Goal: Task Accomplishment & Management: Use online tool/utility

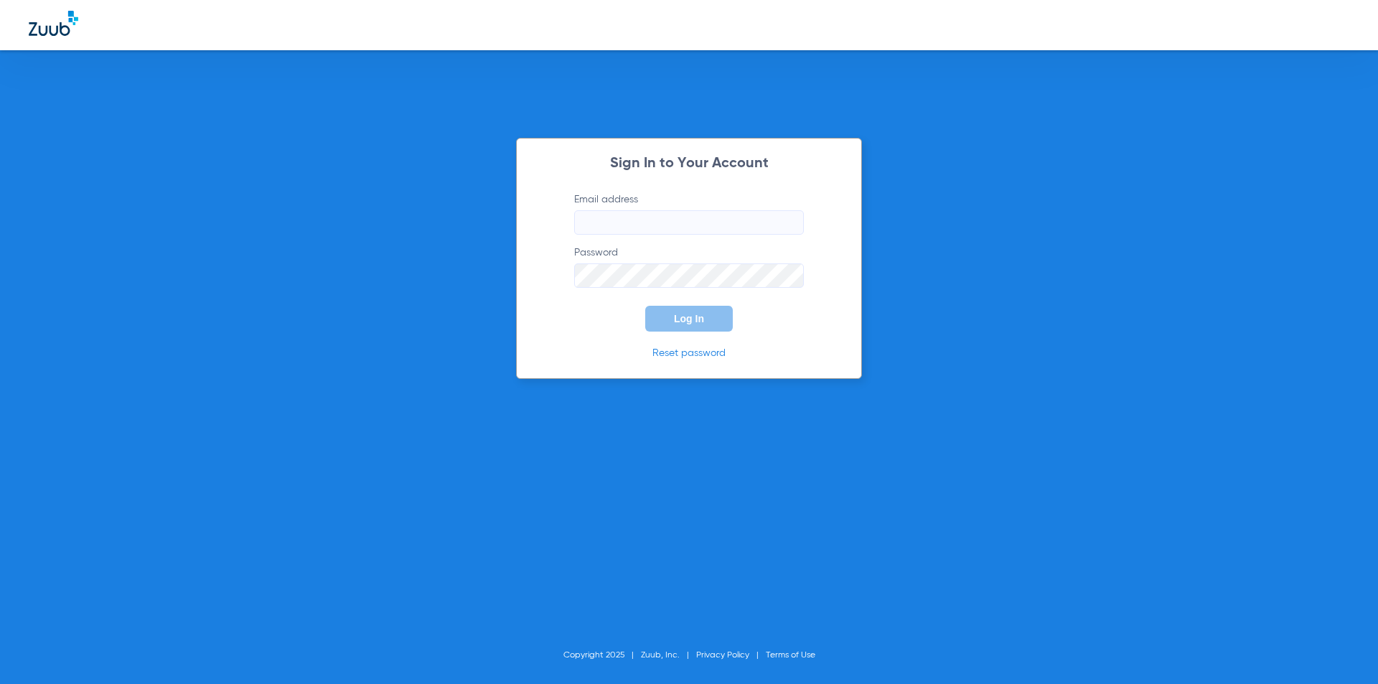
type input "[EMAIL_ADDRESS][DOMAIN_NAME]"
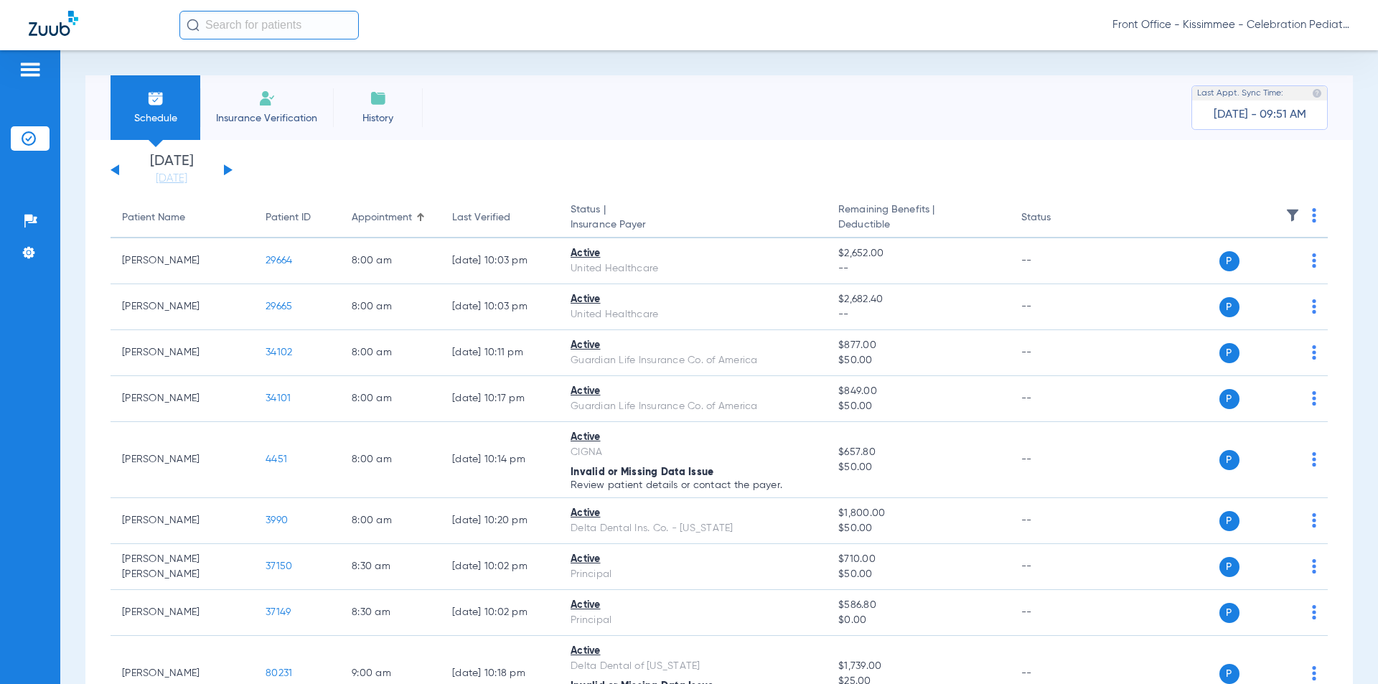
click at [925, 93] on div "Schedule Insurance Verification History Last Appt. Sync Time: [DATE] - 09:51 AM" at bounding box center [719, 107] width 1268 height 65
click at [596, 184] on app-single-date-navigator "[DATE] [DATE] [DATE] [DATE] [DATE] [DATE] [DATE] [DATE] [DATE] [DATE] [DATE] [D…" at bounding box center [720, 170] width 1218 height 32
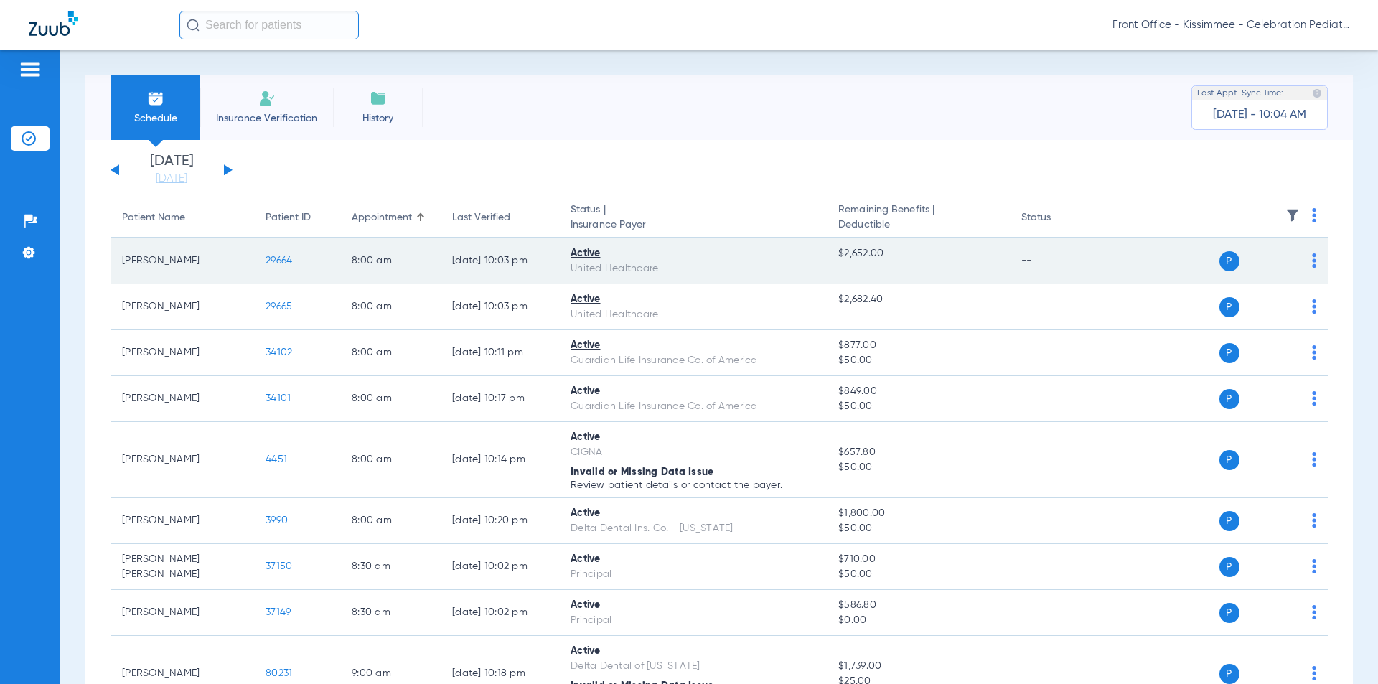
click at [1308, 263] on td "P S" at bounding box center [1218, 261] width 222 height 46
click at [1306, 261] on td "P S" at bounding box center [1218, 261] width 222 height 46
click at [1312, 261] on img at bounding box center [1314, 260] width 4 height 14
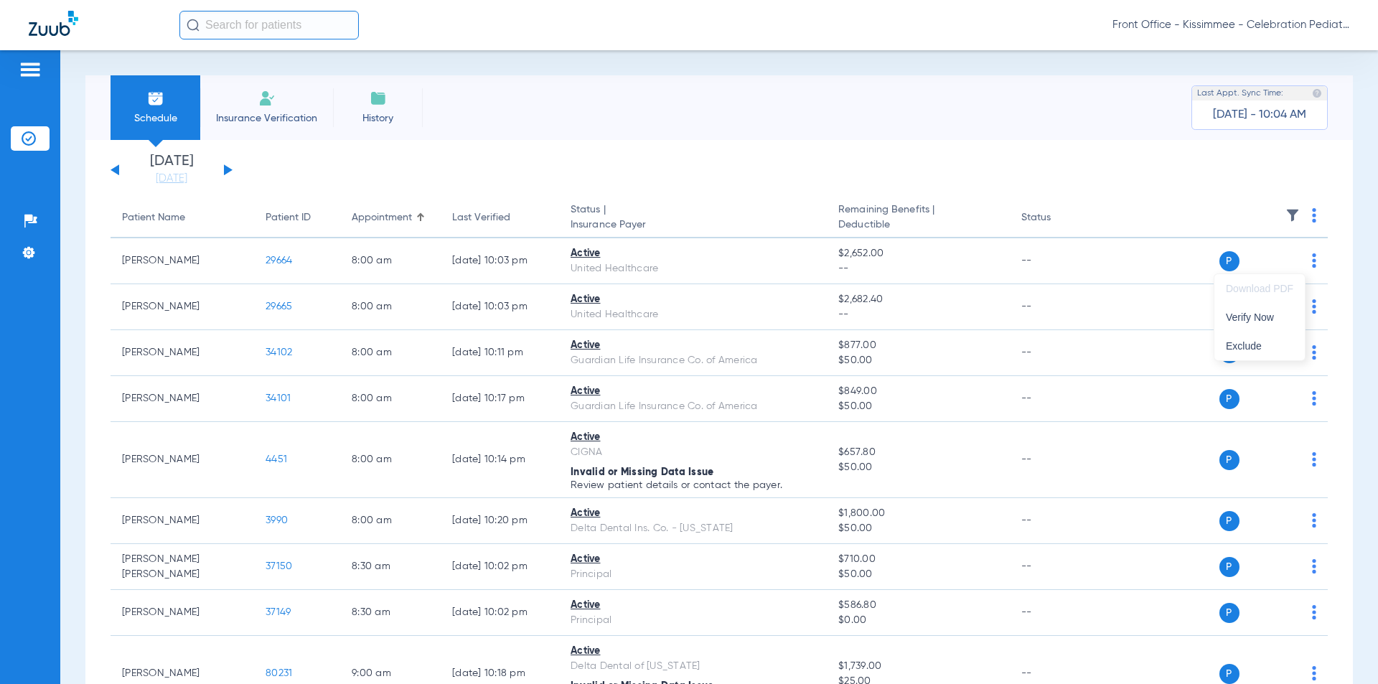
click at [1223, 256] on div at bounding box center [689, 342] width 1378 height 684
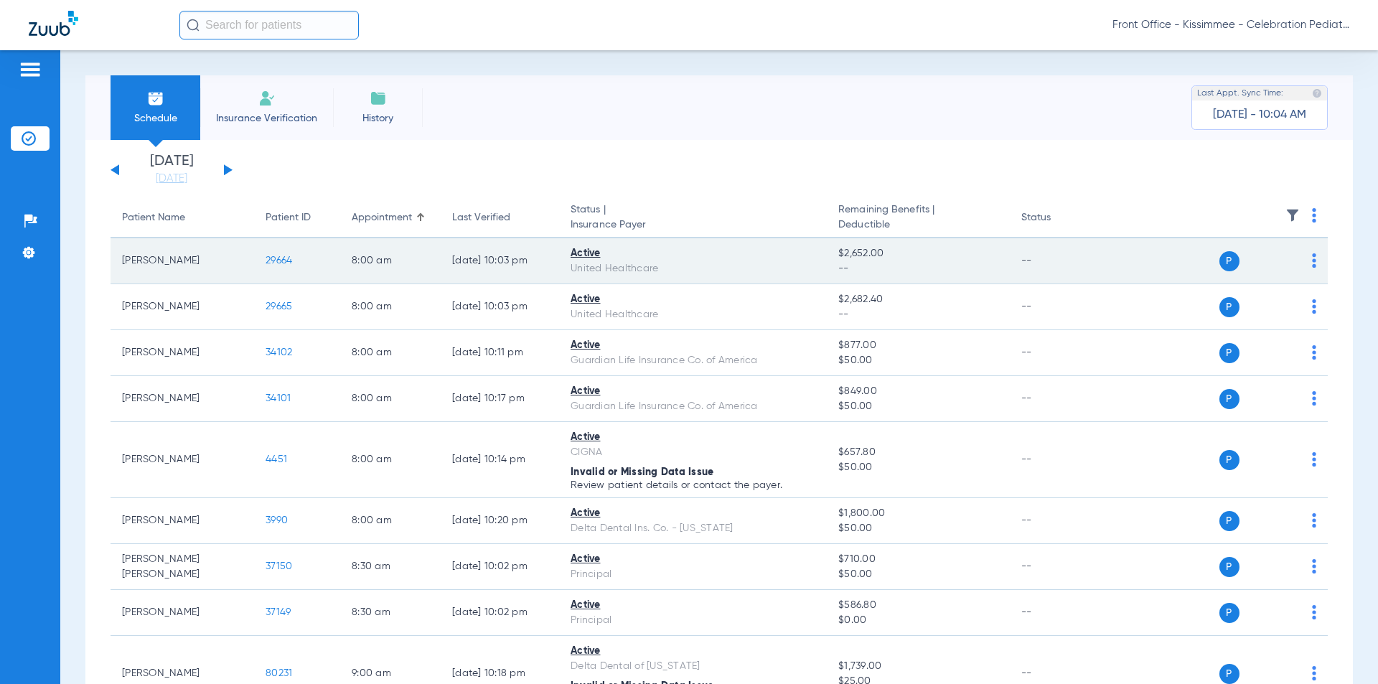
click at [1220, 261] on span "P" at bounding box center [1230, 261] width 20 height 20
click at [291, 258] on span "29664" at bounding box center [279, 261] width 27 height 10
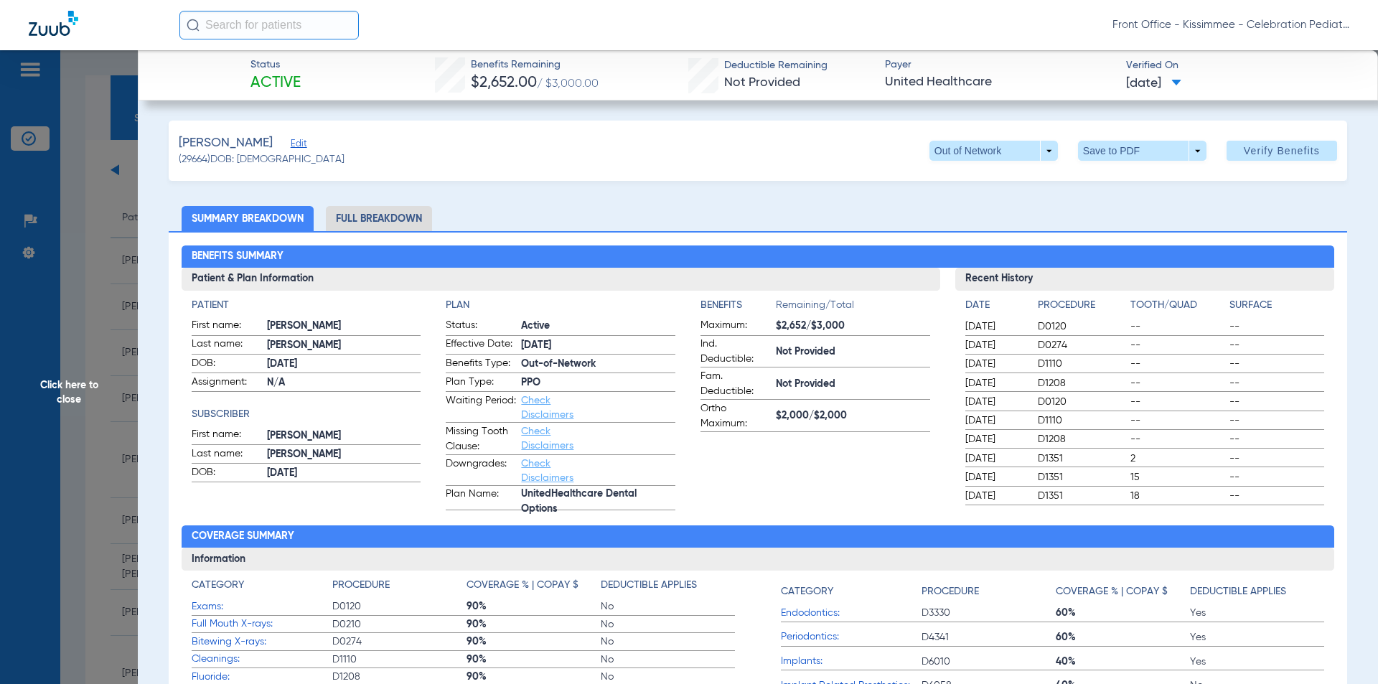
click at [370, 225] on li "Full Breakdown" at bounding box center [379, 218] width 106 height 25
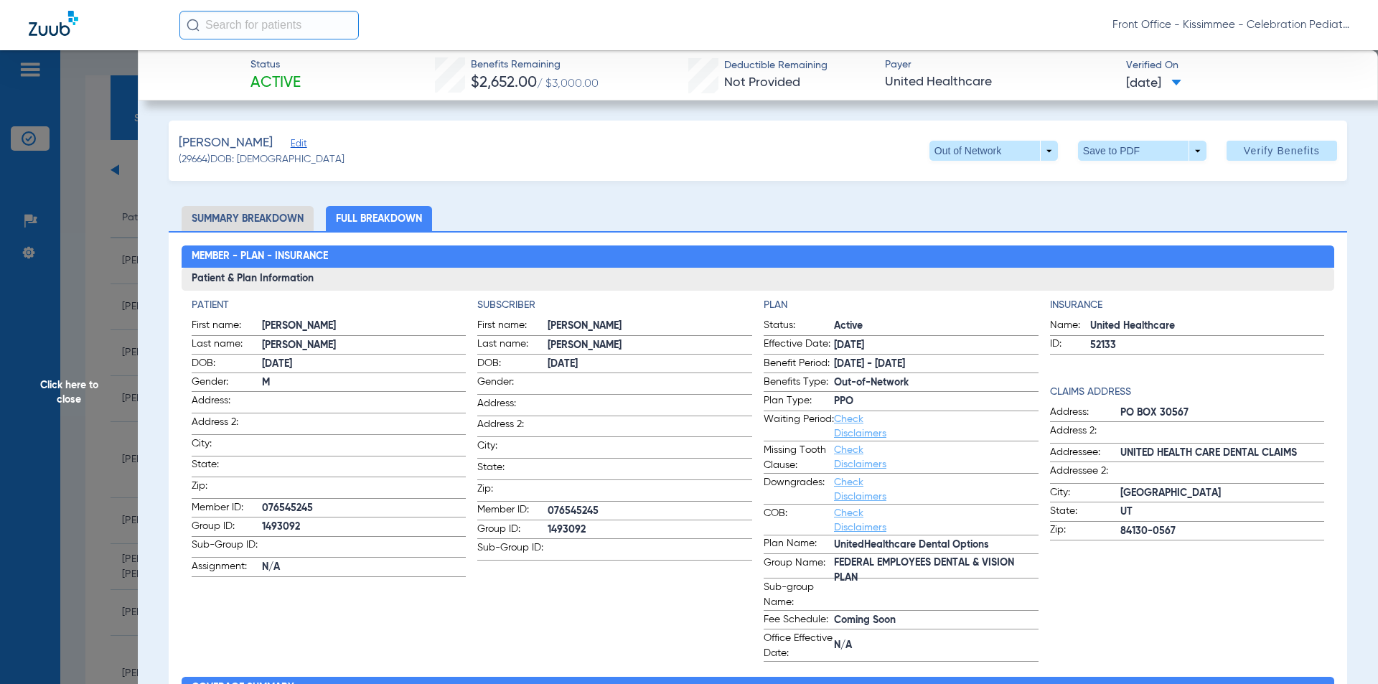
drag, startPoint x: 283, startPoint y: 146, endPoint x: 298, endPoint y: 169, distance: 26.9
click at [291, 146] on span "Edit" at bounding box center [297, 146] width 13 height 14
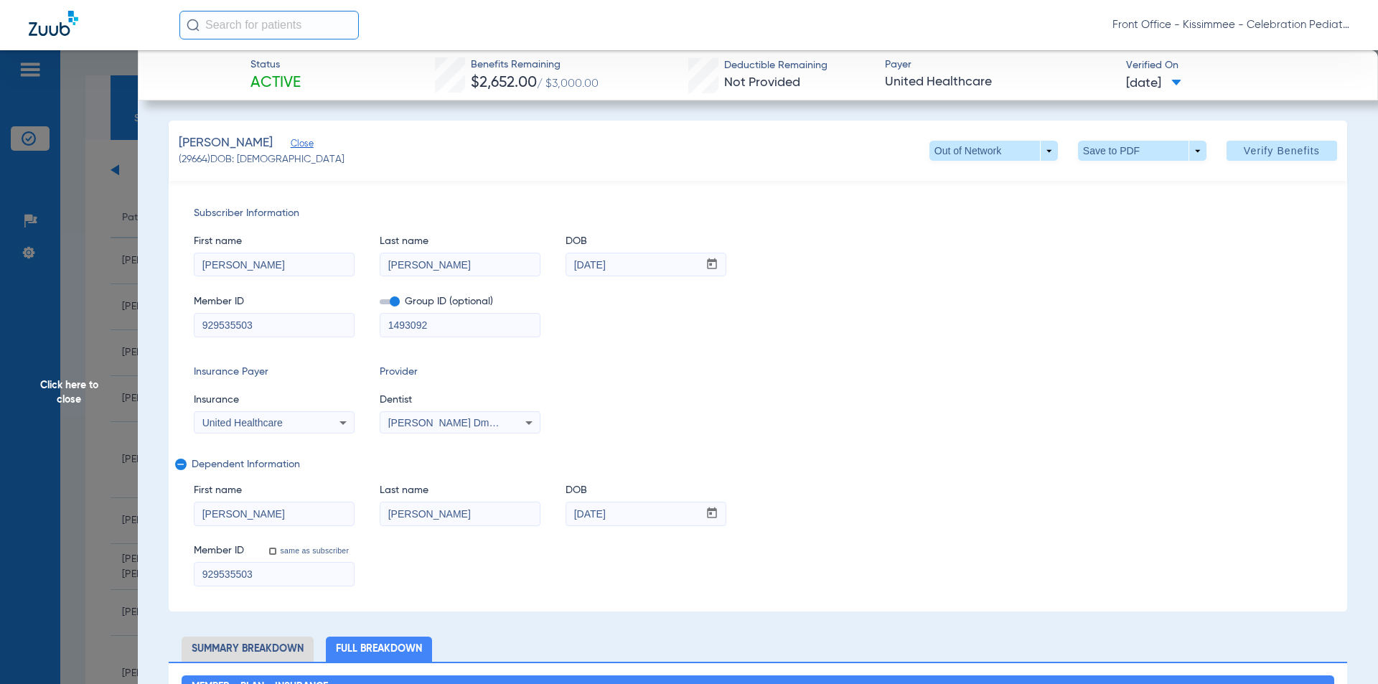
drag, startPoint x: 276, startPoint y: 146, endPoint x: 1, endPoint y: 273, distance: 302.9
click at [291, 146] on span "Close" at bounding box center [297, 146] width 13 height 14
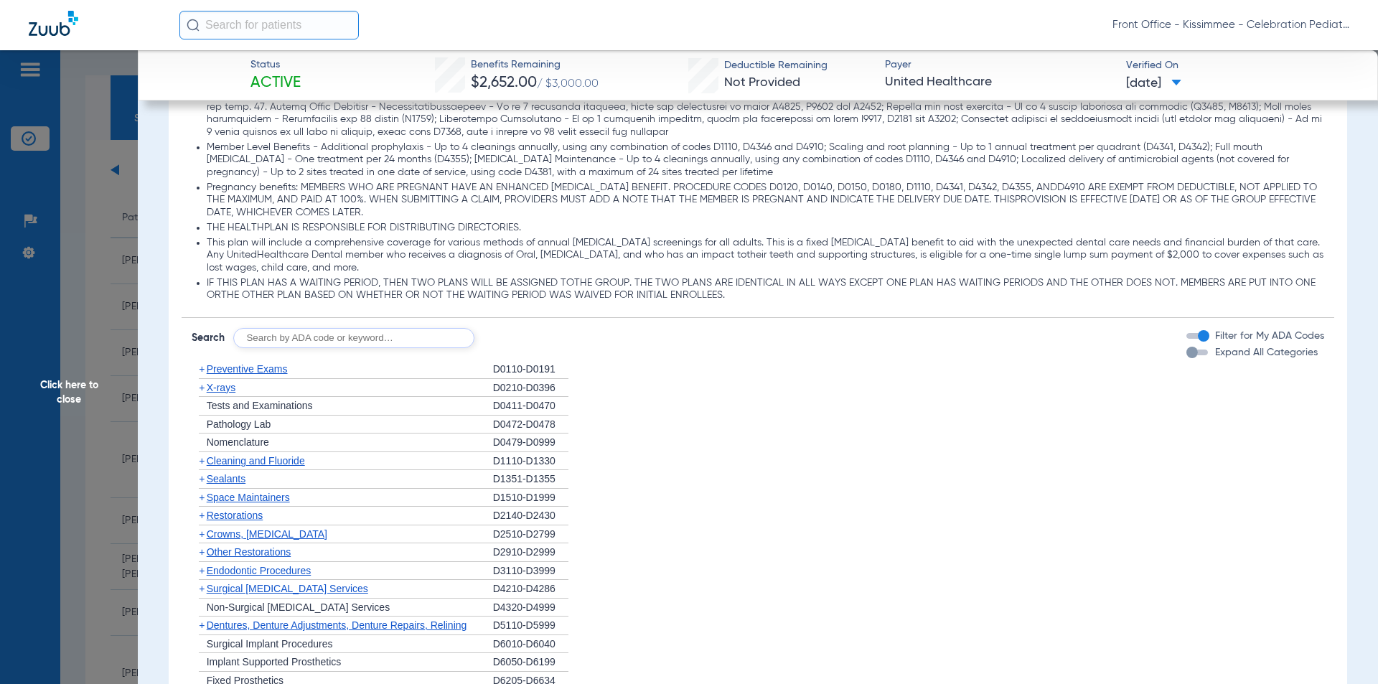
scroll to position [1500, 0]
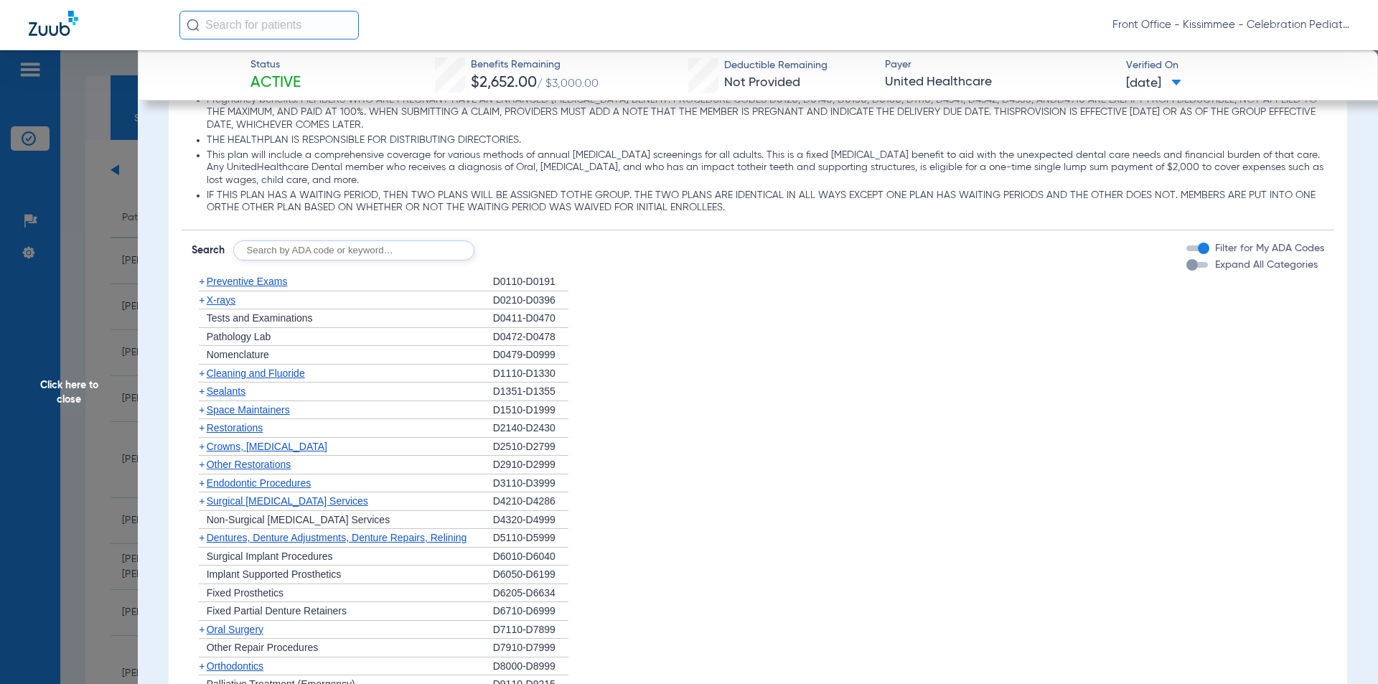
click at [1191, 267] on div "button" at bounding box center [1198, 265] width 22 height 6
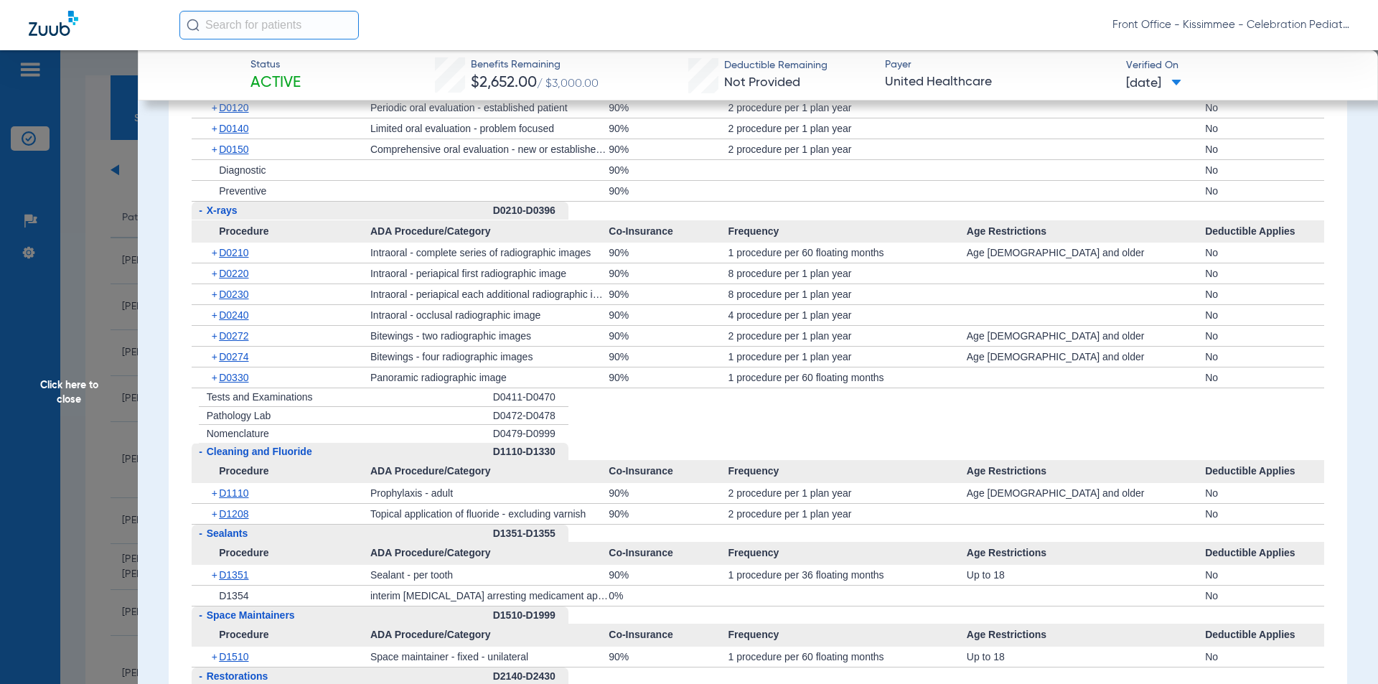
scroll to position [2074, 0]
